Goal: Find specific page/section: Find specific page/section

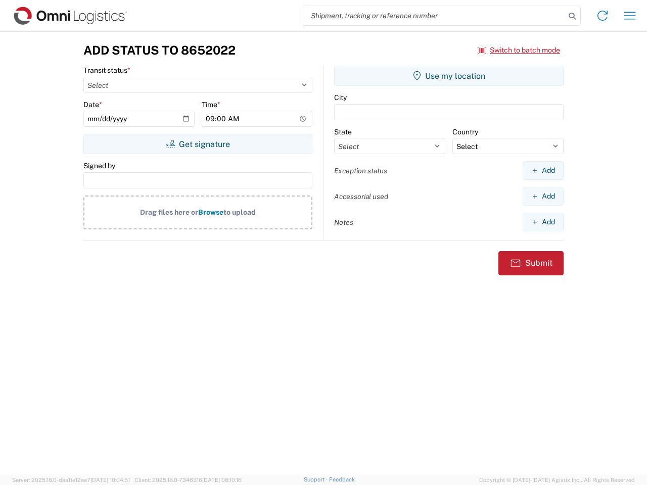
click at [434, 16] on input "search" at bounding box center [434, 15] width 262 height 19
click at [572, 16] on icon at bounding box center [572, 16] width 14 height 14
click at [602, 16] on icon at bounding box center [602, 16] width 16 height 16
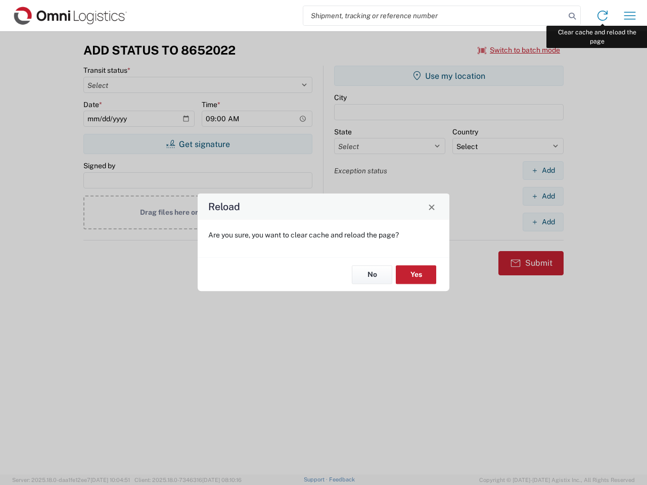
click at [629, 16] on div "Reload Are you sure, you want to clear cache and reload the page? No Yes" at bounding box center [323, 242] width 647 height 485
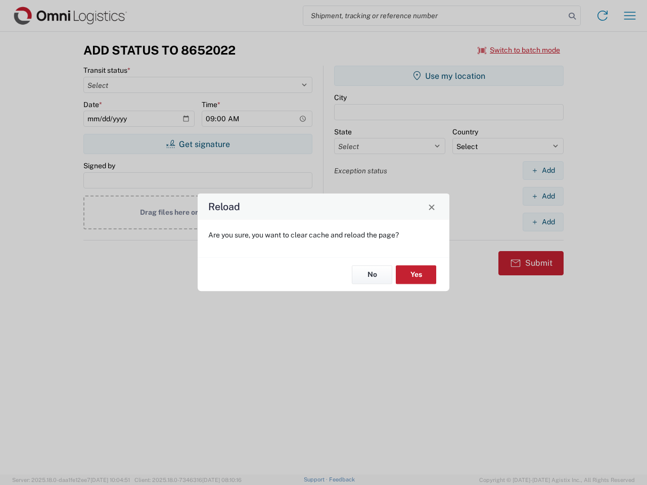
click at [519, 50] on div "Reload Are you sure, you want to clear cache and reload the page? No Yes" at bounding box center [323, 242] width 647 height 485
click at [198, 144] on div "Reload Are you sure, you want to clear cache and reload the page? No Yes" at bounding box center [323, 242] width 647 height 485
click at [449, 76] on div "Reload Are you sure, you want to clear cache and reload the page? No Yes" at bounding box center [323, 242] width 647 height 485
click at [543, 170] on div "Reload Are you sure, you want to clear cache and reload the page? No Yes" at bounding box center [323, 242] width 647 height 485
click at [543, 196] on div "Reload Are you sure, you want to clear cache and reload the page? No Yes" at bounding box center [323, 242] width 647 height 485
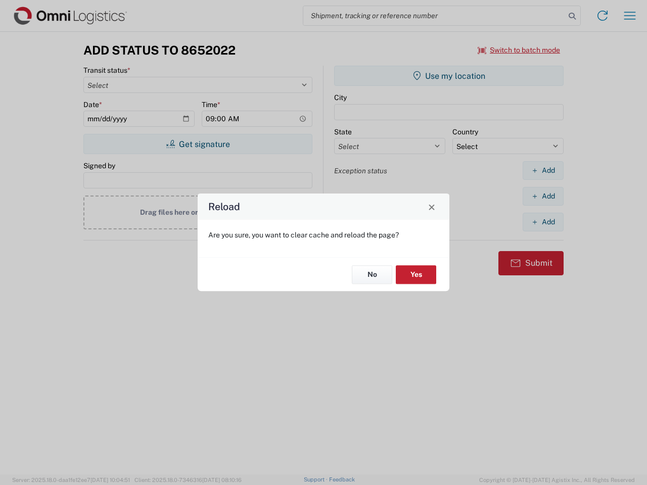
click at [543, 222] on div "Reload Are you sure, you want to clear cache and reload the page? No Yes" at bounding box center [323, 242] width 647 height 485
